Goal: Task Accomplishment & Management: Manage account settings

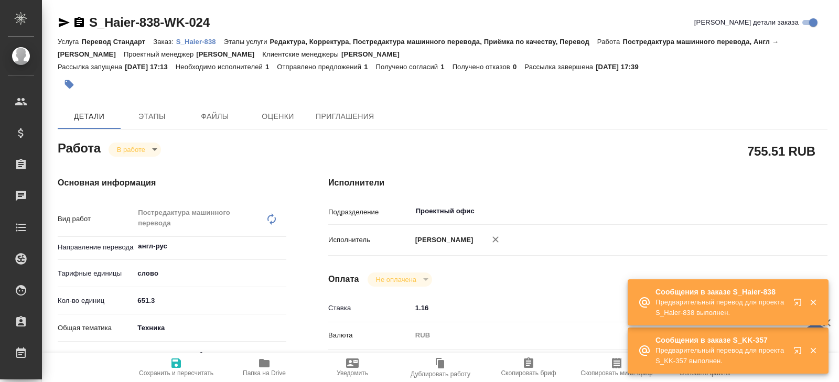
type textarea "x"
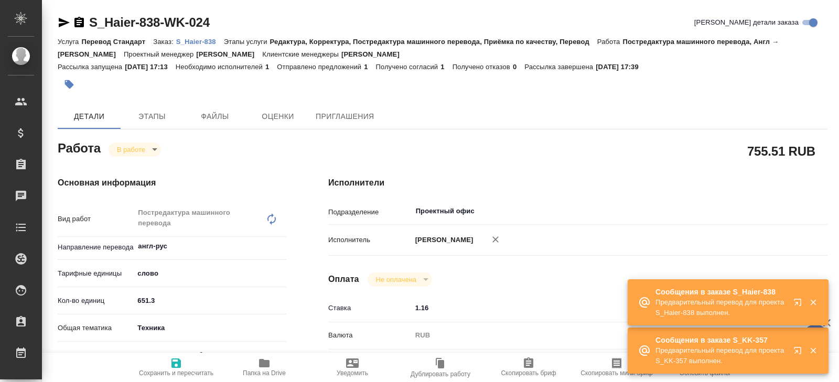
type textarea "x"
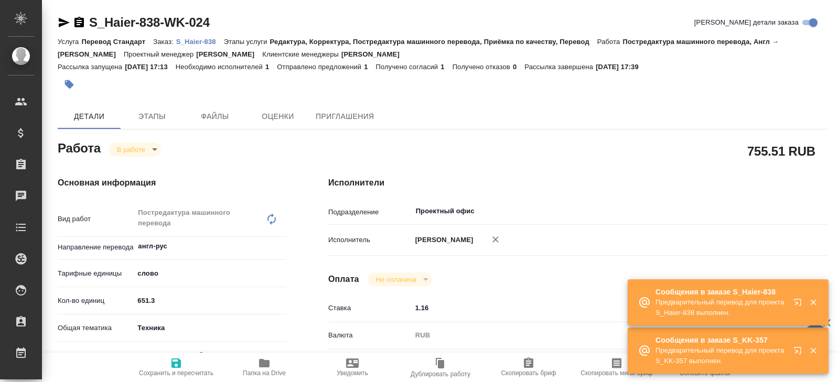
type textarea "x"
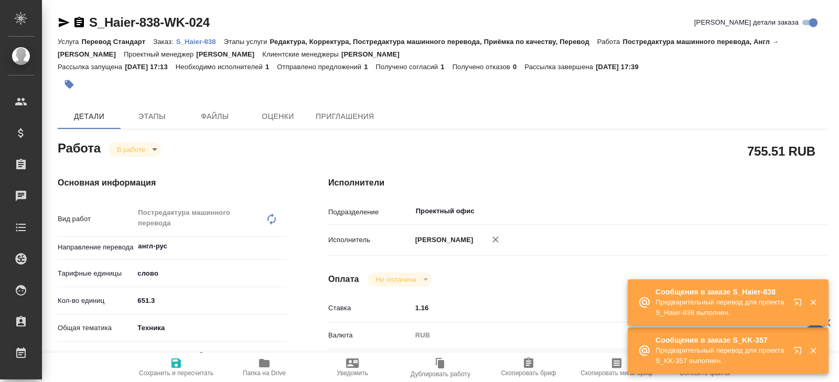
type textarea "x"
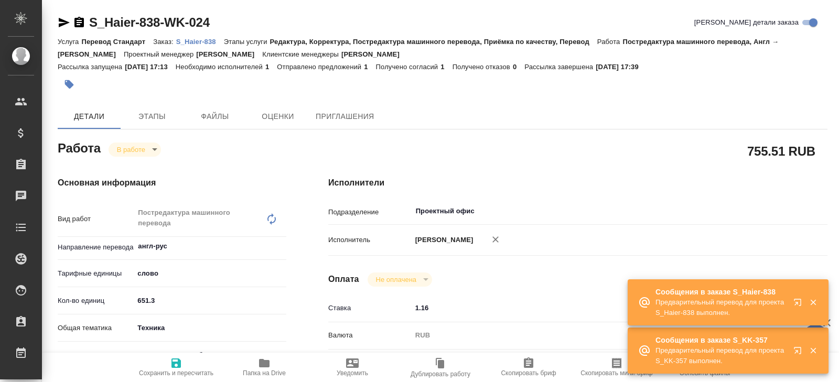
type textarea "x"
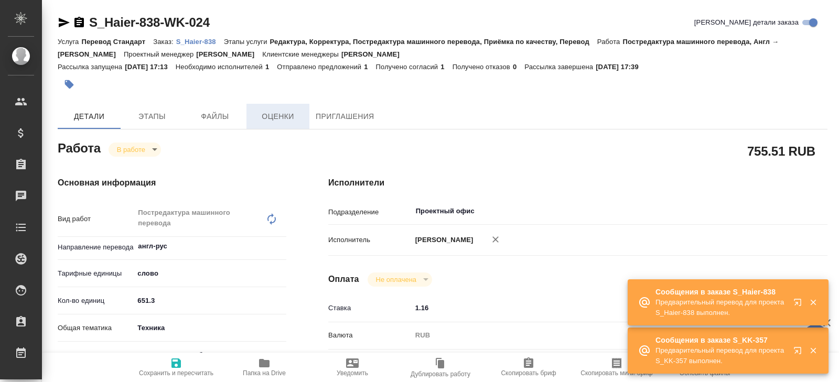
type textarea "x"
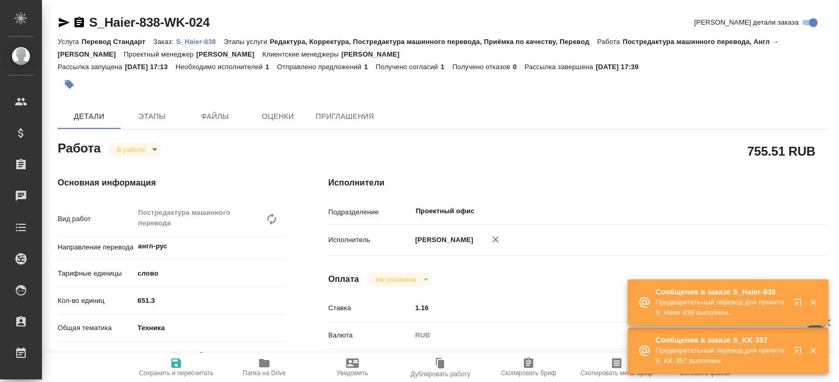
type textarea "x"
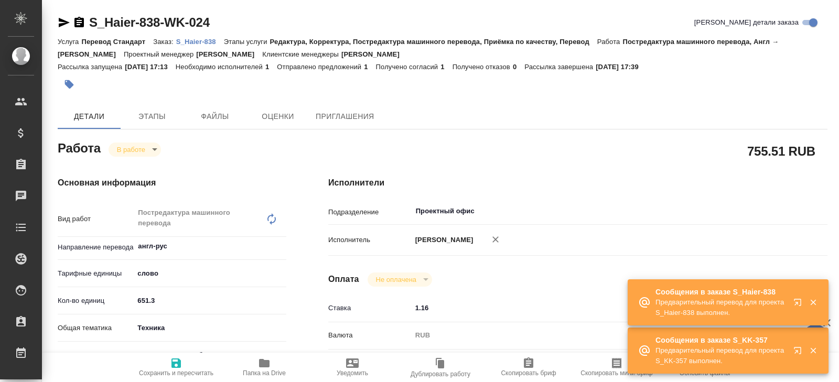
click at [207, 46] on link "S_Haier-838" at bounding box center [200, 41] width 48 height 9
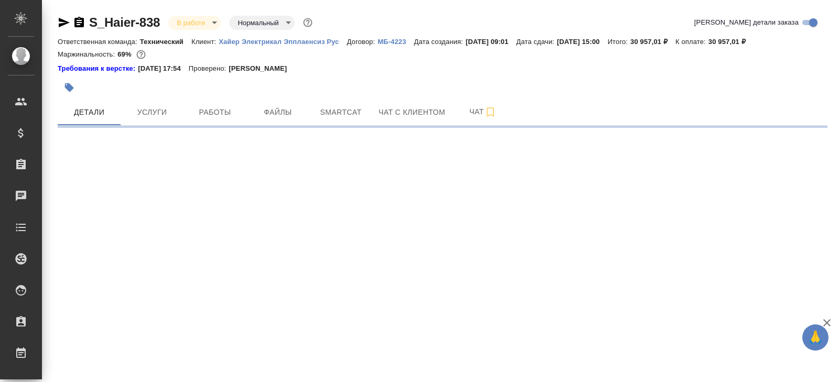
select select "RU"
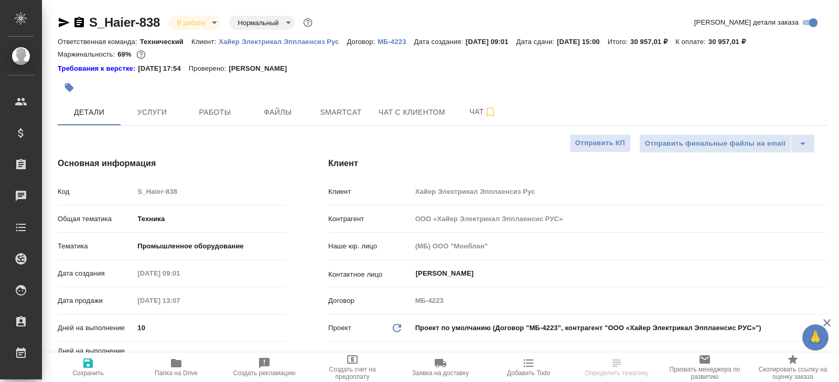
type textarea "x"
type input "[PERSON_NAME]"
type input "[PERSON_NAME]pavlova"
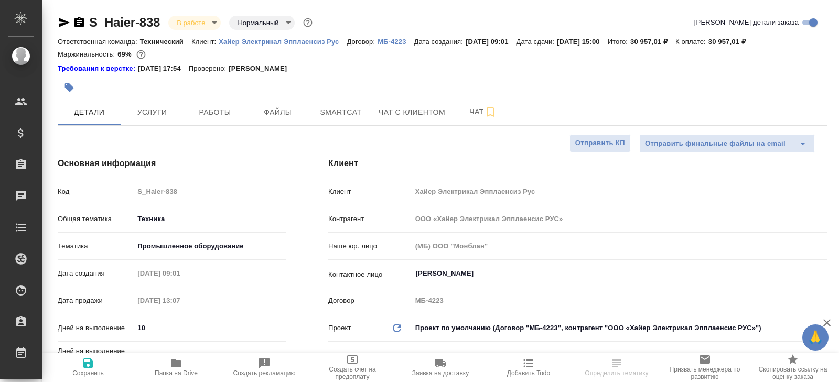
type textarea "x"
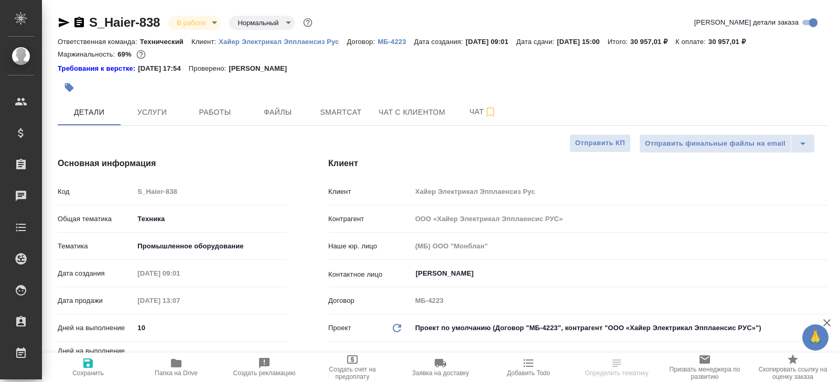
type textarea "x"
click at [338, 114] on span "Smartcat" at bounding box center [341, 112] width 50 height 13
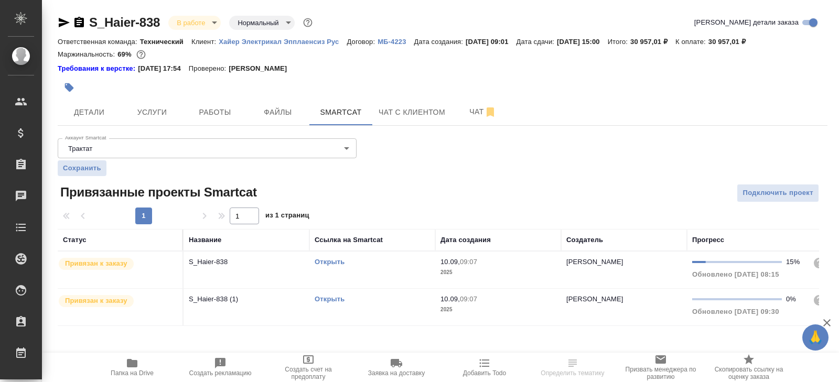
click at [328, 261] on link "Открыть" at bounding box center [329, 262] width 30 height 8
click at [225, 107] on span "Работы" at bounding box center [215, 112] width 50 height 13
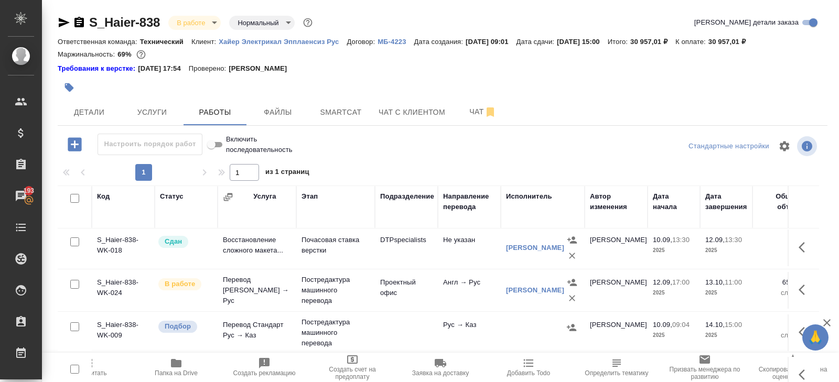
click at [60, 18] on icon "button" at bounding box center [64, 22] width 13 height 13
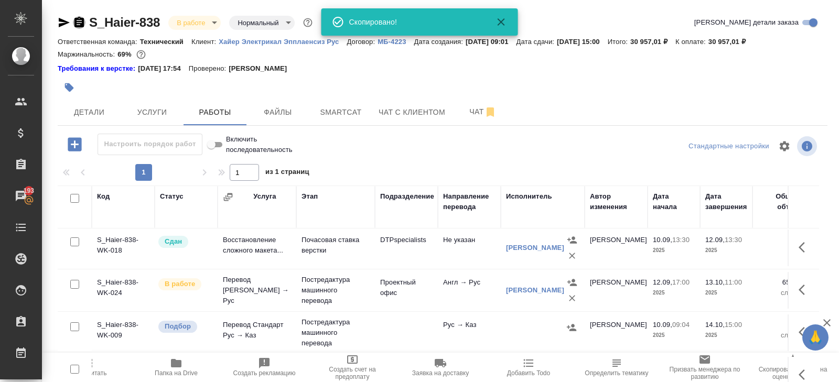
click at [79, 23] on icon "button" at bounding box center [78, 22] width 9 height 10
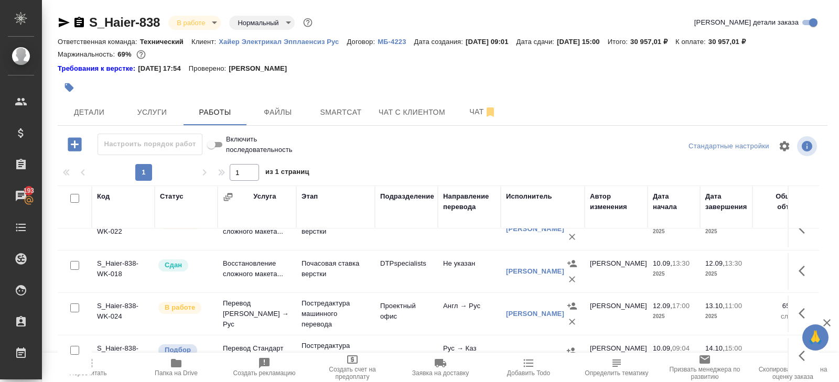
scroll to position [66, 0]
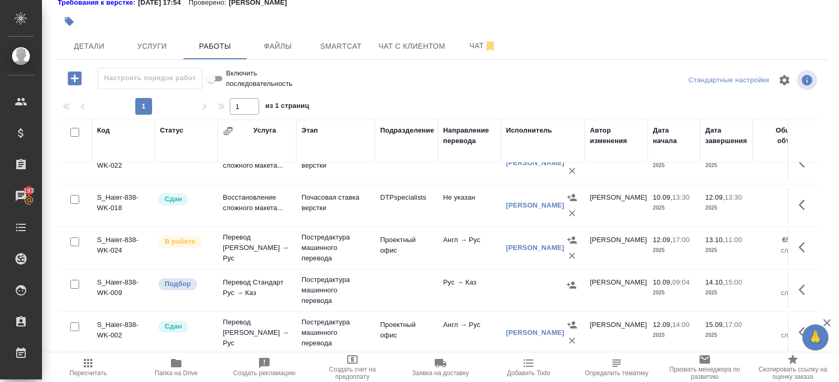
click at [569, 254] on icon "button" at bounding box center [572, 256] width 10 height 10
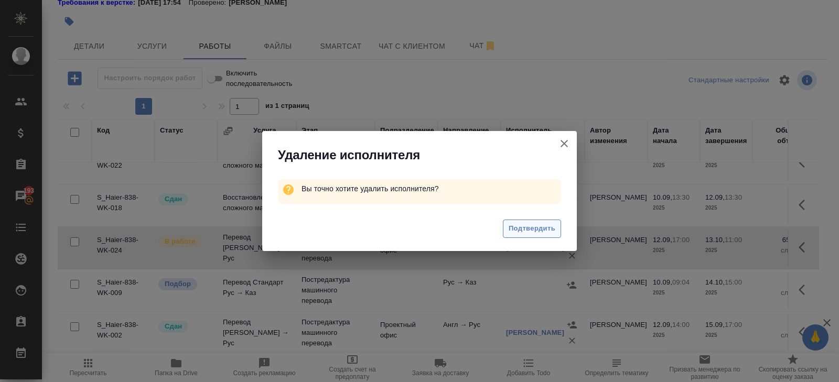
click at [552, 231] on span "Подтвердить" at bounding box center [531, 229] width 47 height 12
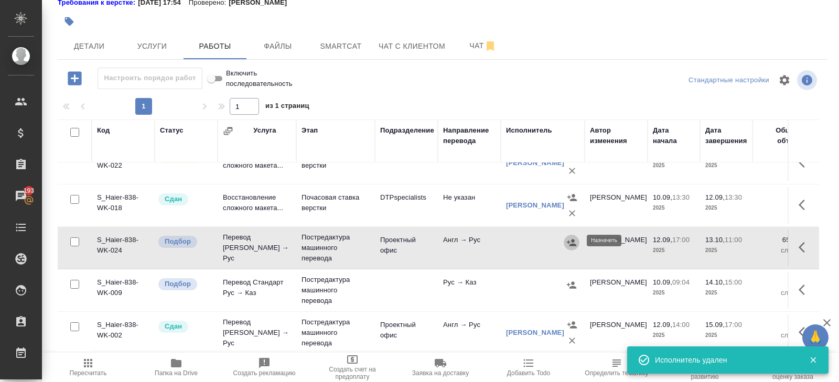
click at [570, 241] on icon "button" at bounding box center [571, 242] width 10 height 10
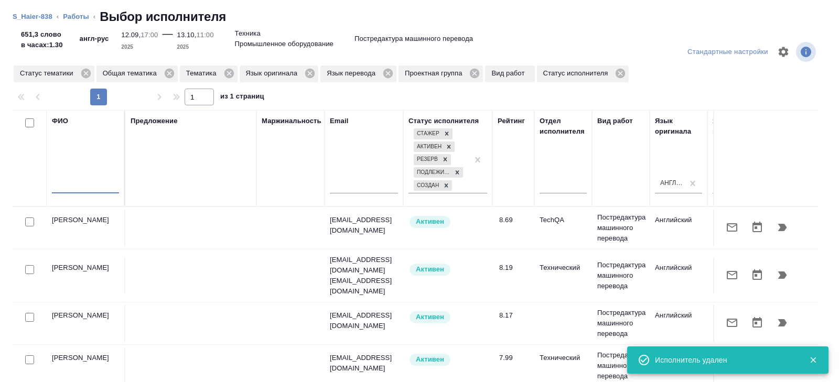
click at [95, 189] on input "text" at bounding box center [85, 186] width 67 height 13
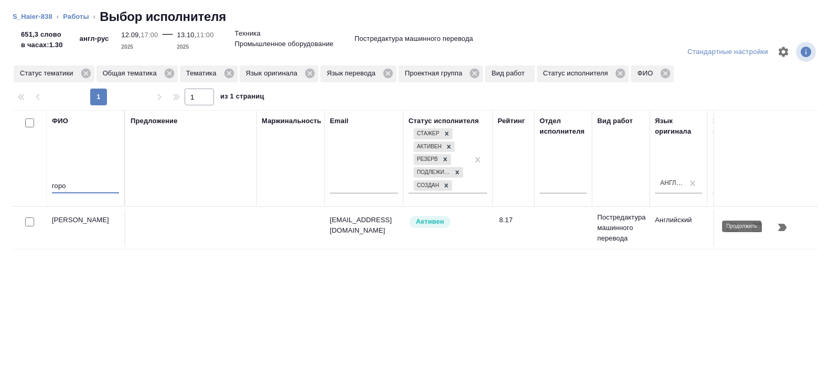
type input "горо"
click at [783, 227] on icon "button" at bounding box center [782, 227] width 9 height 7
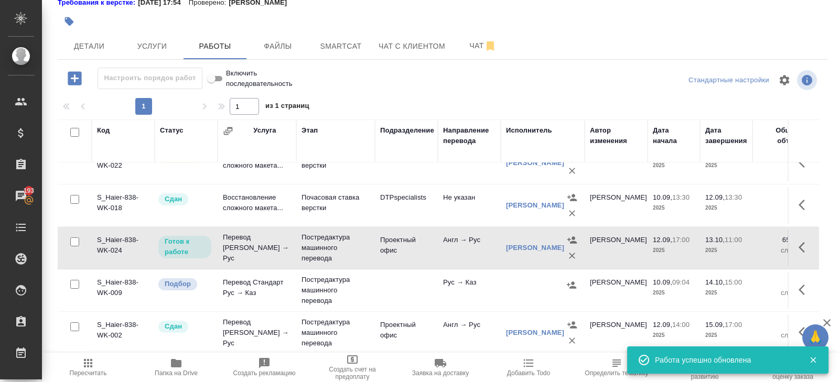
click at [346, 61] on div "S_Haier-838 В работе inProgress Нормальный normal Кратко детали заказа Ответств…" at bounding box center [442, 158] width 781 height 448
click at [344, 47] on span "Smartcat" at bounding box center [341, 46] width 50 height 13
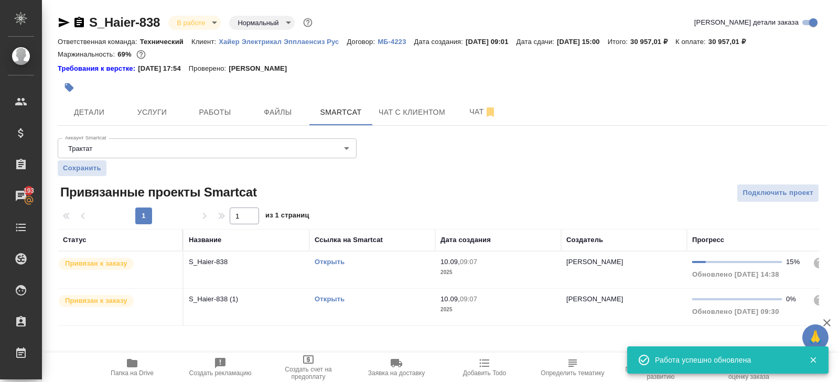
click at [325, 260] on link "Открыть" at bounding box center [329, 262] width 30 height 8
click at [217, 107] on span "Работы" at bounding box center [215, 112] width 50 height 13
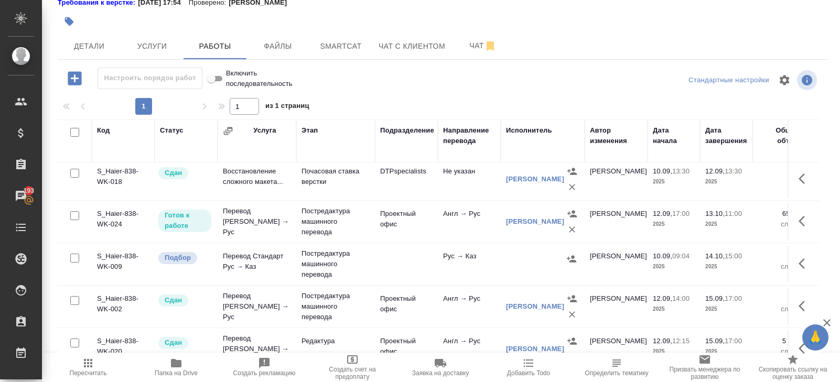
scroll to position [132, 0]
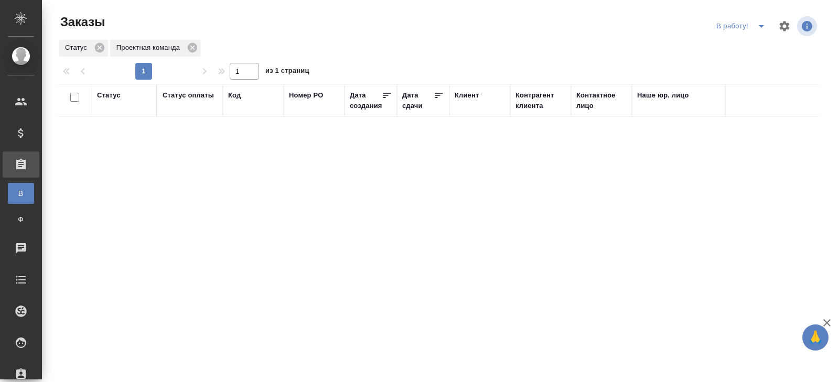
click at [758, 27] on icon "split button" at bounding box center [761, 26] width 13 height 13
click at [753, 40] on li "ПМ" at bounding box center [742, 47] width 58 height 17
